Goal: Task Accomplishment & Management: Manage account settings

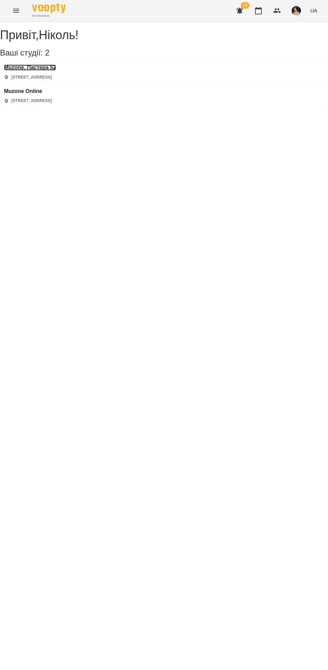
click at [51, 71] on h3 "Muzone, Пастера 52" at bounding box center [30, 68] width 52 height 6
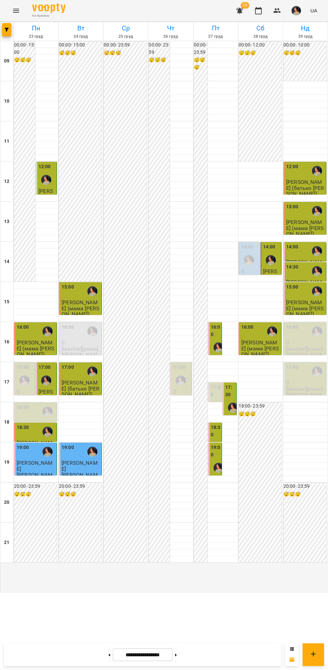
click at [143, 655] on input "**********" at bounding box center [143, 654] width 60 height 13
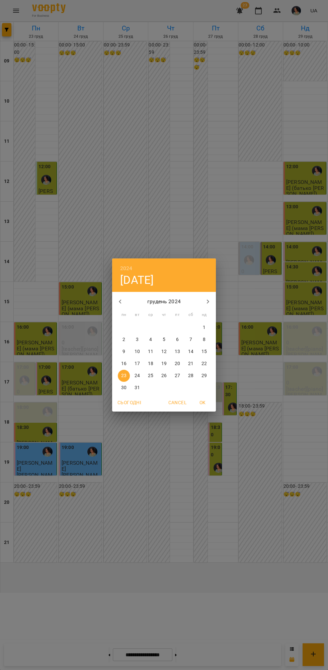
click at [211, 301] on icon "button" at bounding box center [208, 302] width 8 height 8
click at [206, 299] on icon "button" at bounding box center [208, 302] width 8 height 8
click at [208, 302] on icon "button" at bounding box center [208, 302] width 8 height 8
click at [203, 301] on button "button" at bounding box center [208, 302] width 16 height 16
click at [205, 300] on icon "button" at bounding box center [208, 302] width 8 height 8
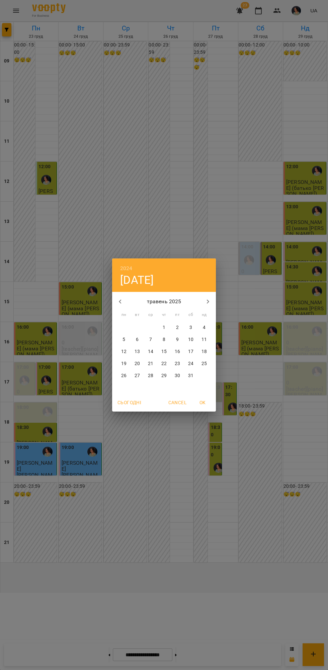
click at [207, 302] on icon "button" at bounding box center [208, 302] width 8 height 8
click at [208, 302] on icon "button" at bounding box center [208, 302] width 8 height 8
click at [203, 302] on button "button" at bounding box center [208, 302] width 16 height 16
click at [204, 303] on icon "button" at bounding box center [208, 302] width 8 height 8
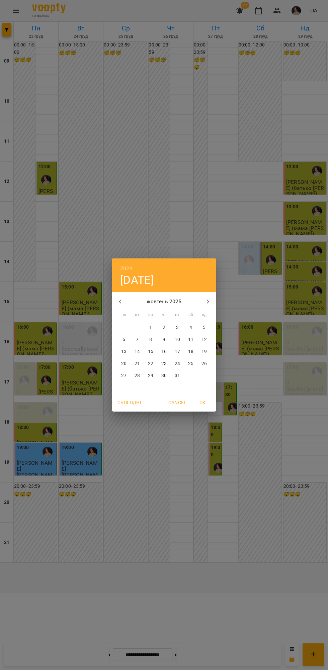
click at [120, 303] on icon "button" at bounding box center [120, 302] width 2 height 4
click at [190, 352] on p "20" at bounding box center [190, 351] width 5 height 7
type input "**********"
